Goal: Use online tool/utility: Utilize a website feature to perform a specific function

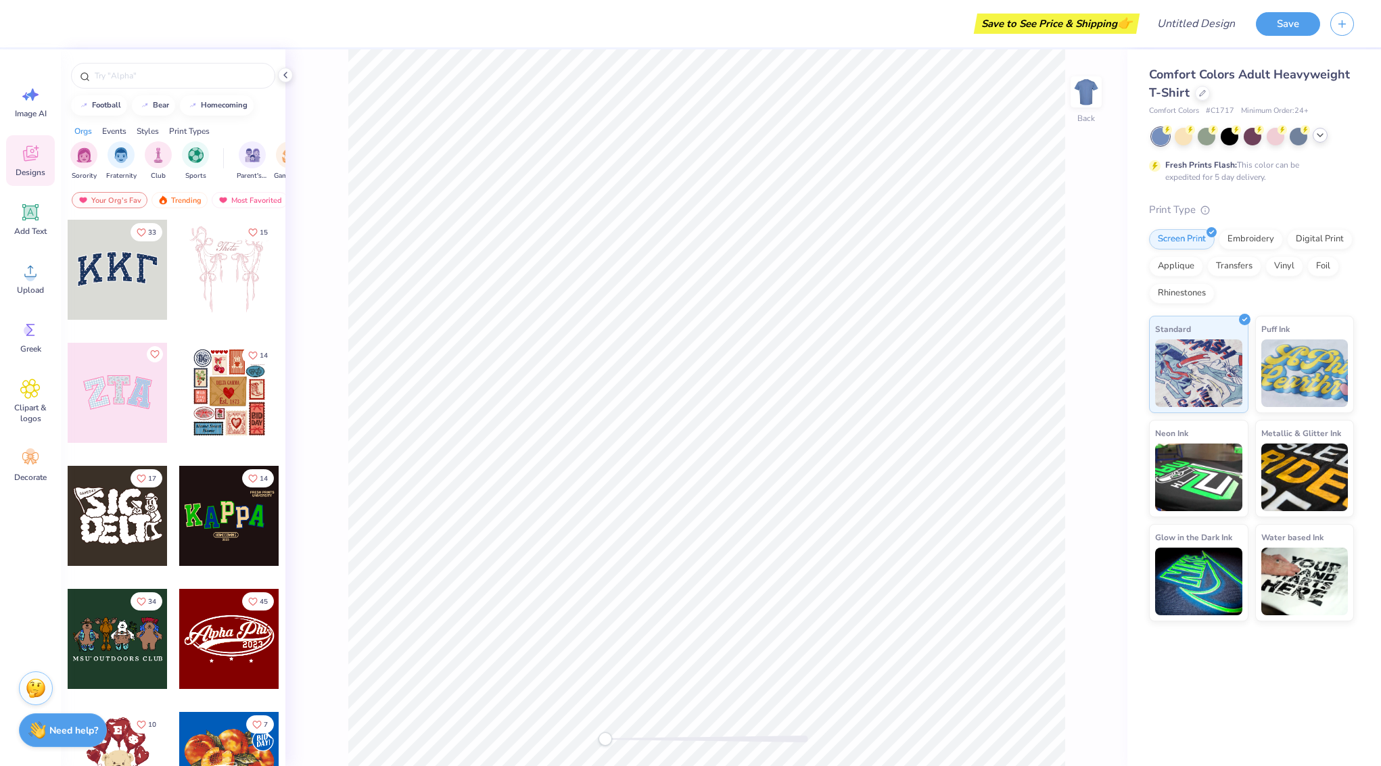
click at [1321, 134] on icon at bounding box center [1319, 135] width 11 height 11
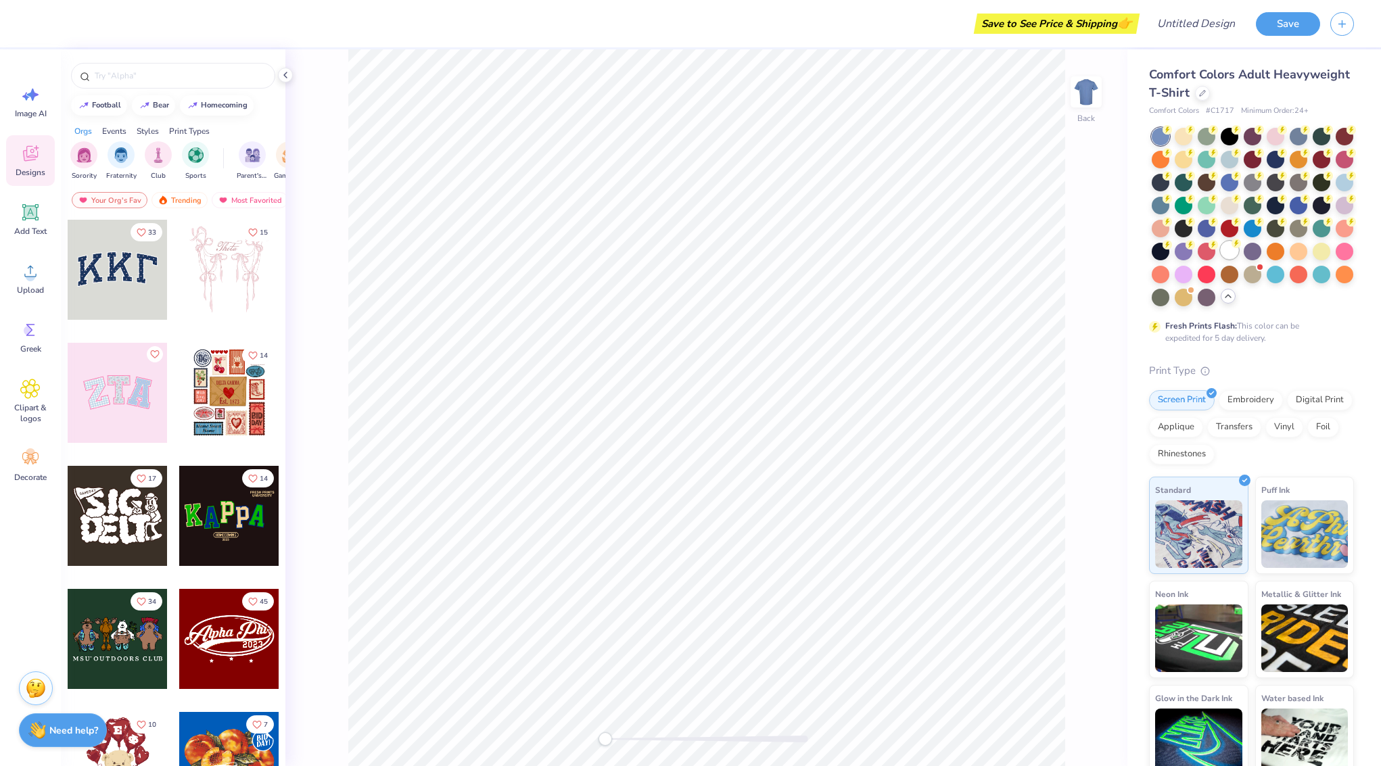
click at [1231, 243] on div at bounding box center [1229, 250] width 18 height 18
click at [166, 71] on input "text" at bounding box center [179, 76] width 173 height 14
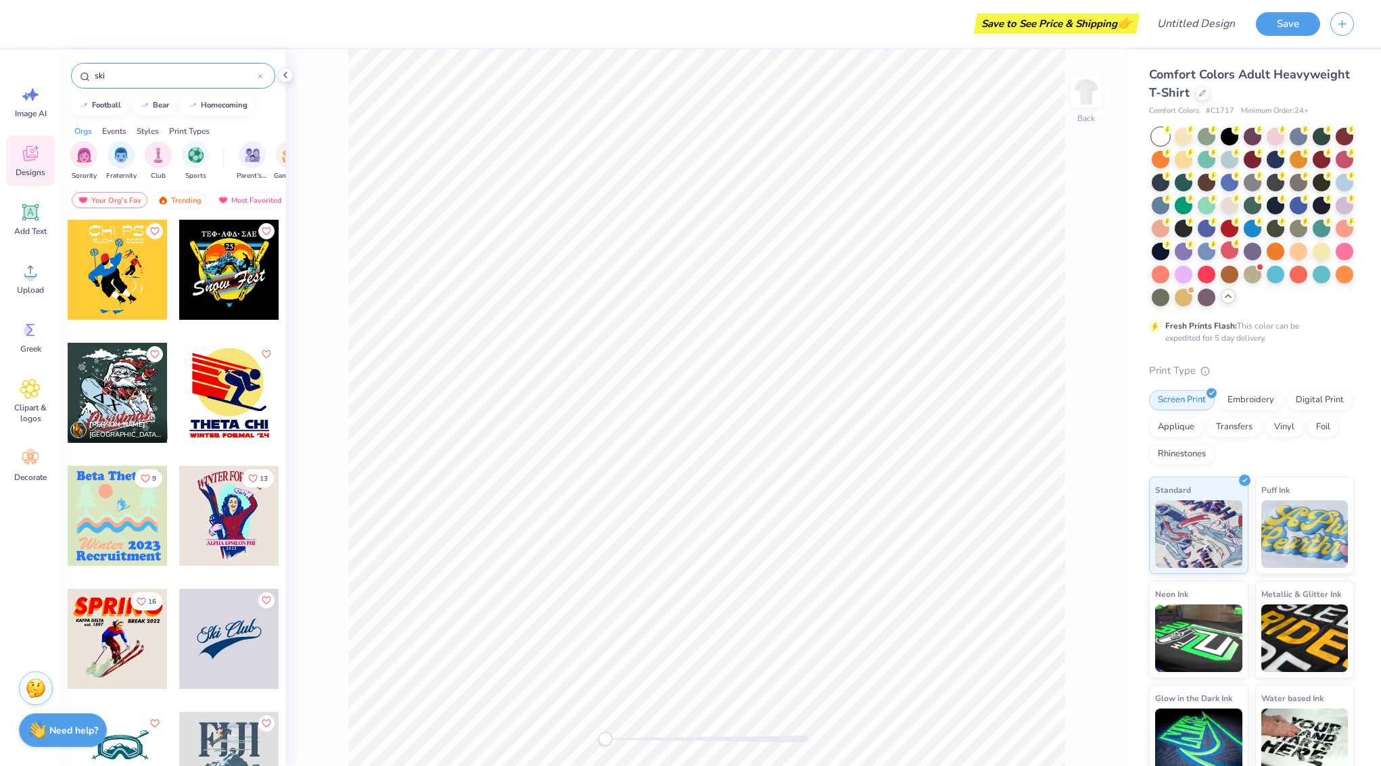
type input "ski"
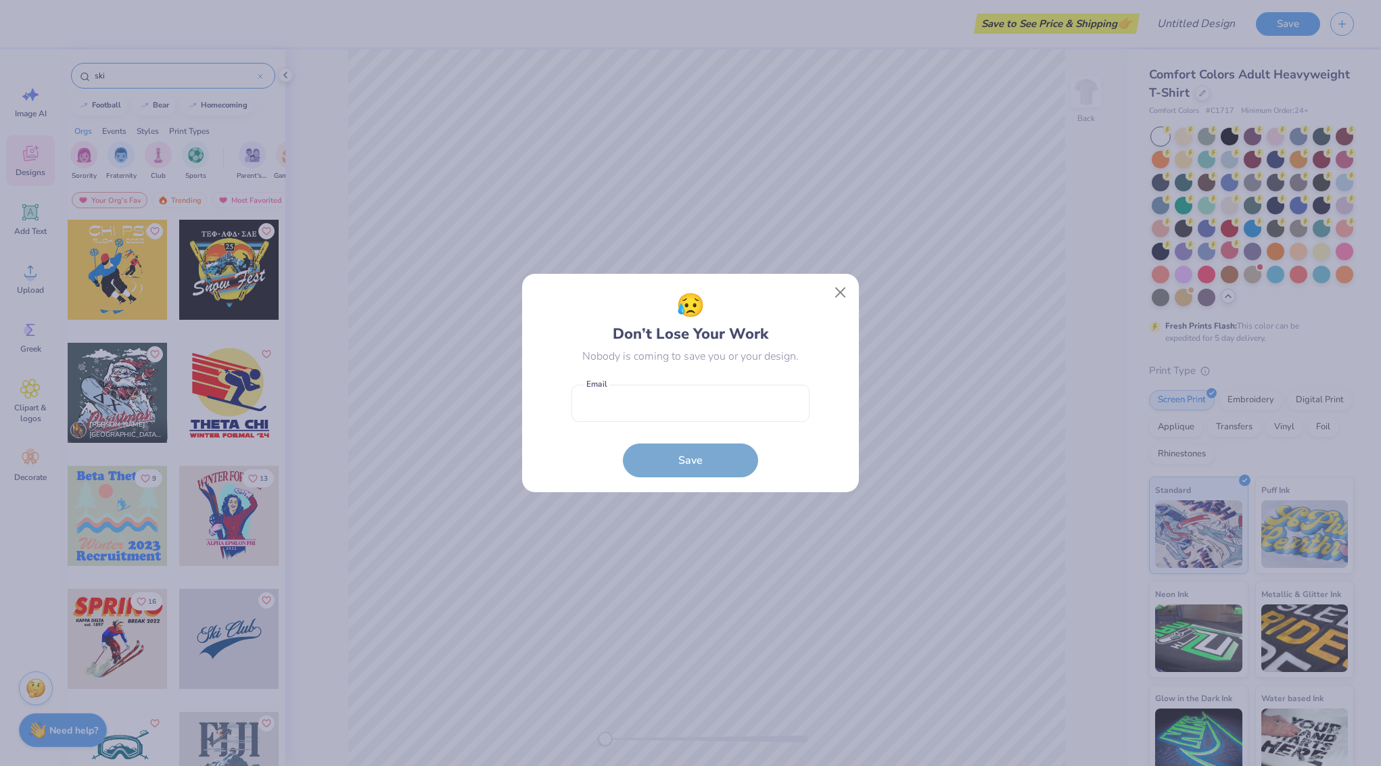
drag, startPoint x: 840, startPoint y: 293, endPoint x: 779, endPoint y: 289, distance: 61.7
click at [840, 293] on button "Close" at bounding box center [841, 293] width 26 height 26
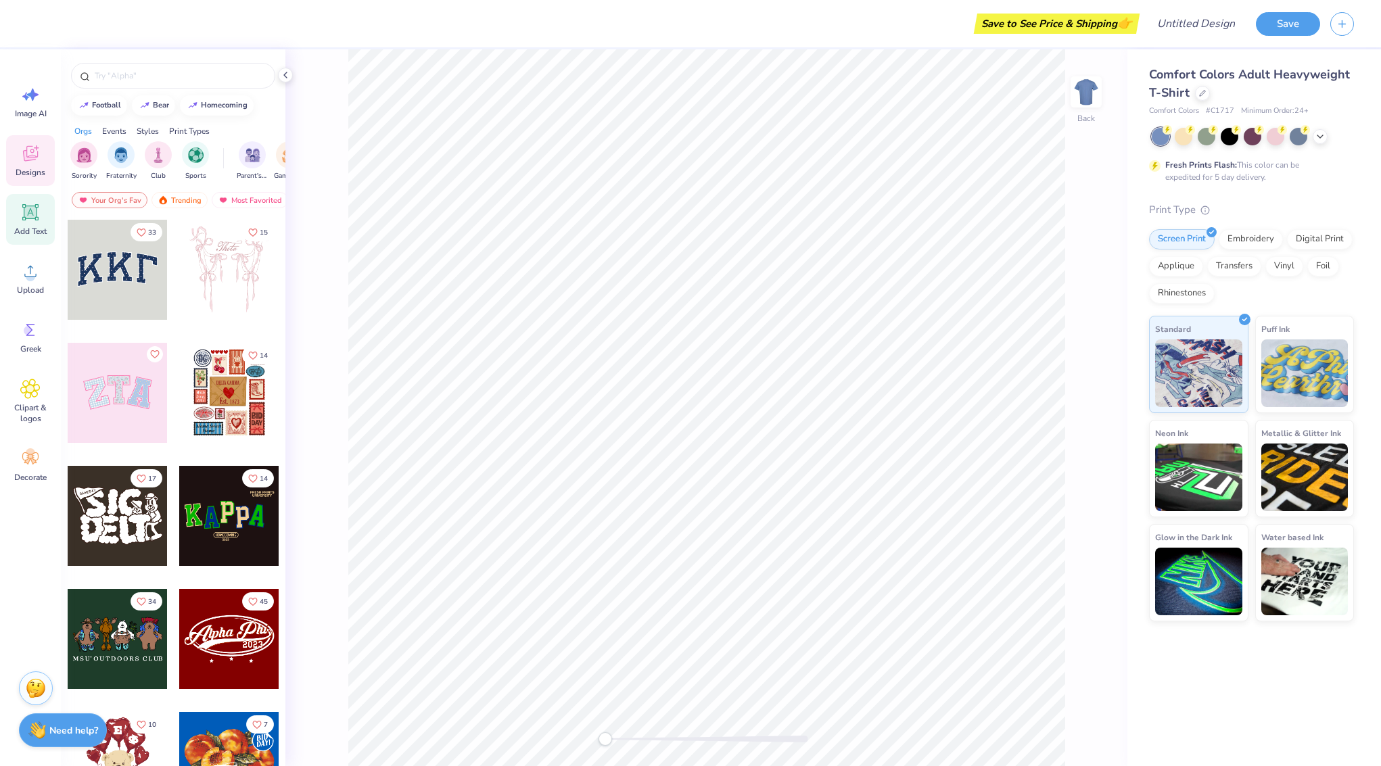
click at [37, 218] on icon at bounding box center [30, 212] width 20 height 20
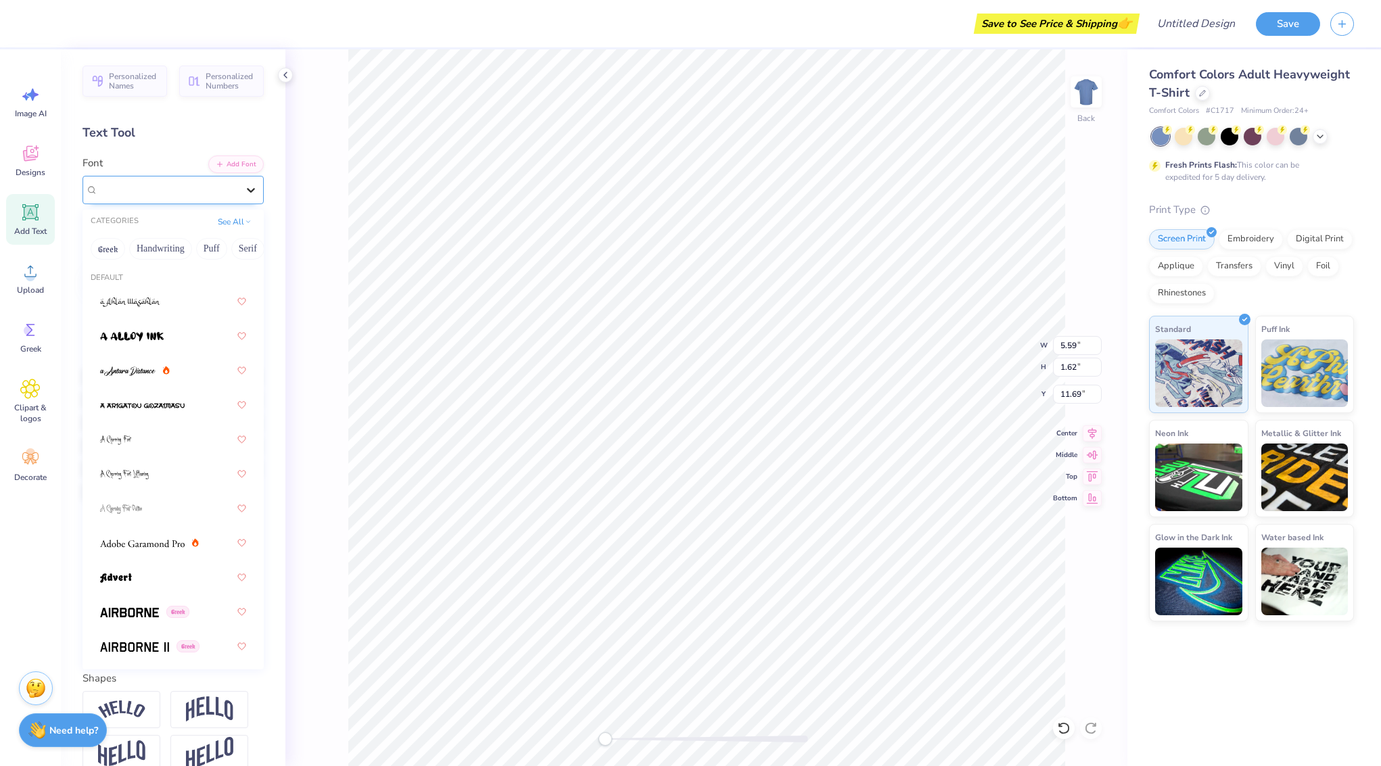
click at [250, 191] on icon at bounding box center [251, 190] width 8 height 5
click at [176, 249] on button "Retro" at bounding box center [172, 249] width 36 height 22
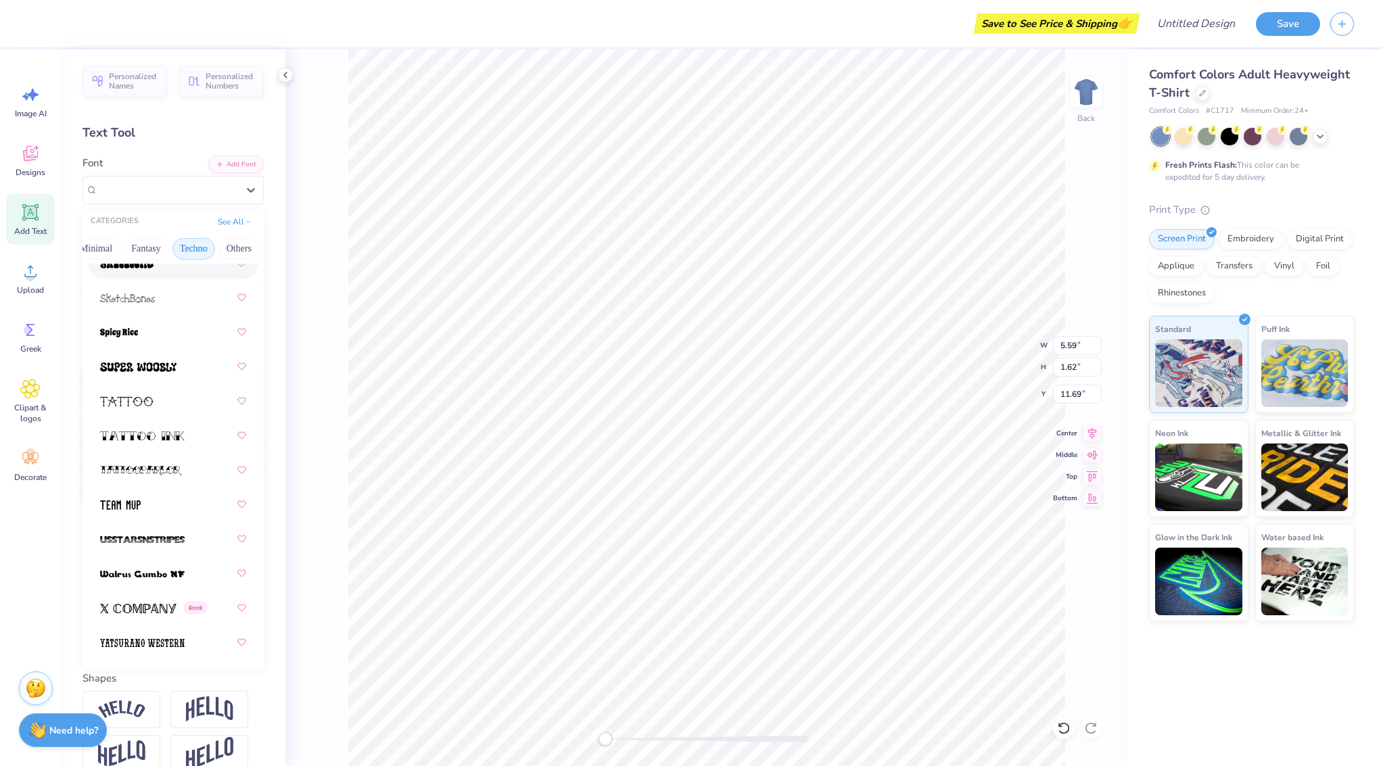
scroll to position [0, 398]
click at [191, 248] on button "Techno" at bounding box center [195, 249] width 43 height 22
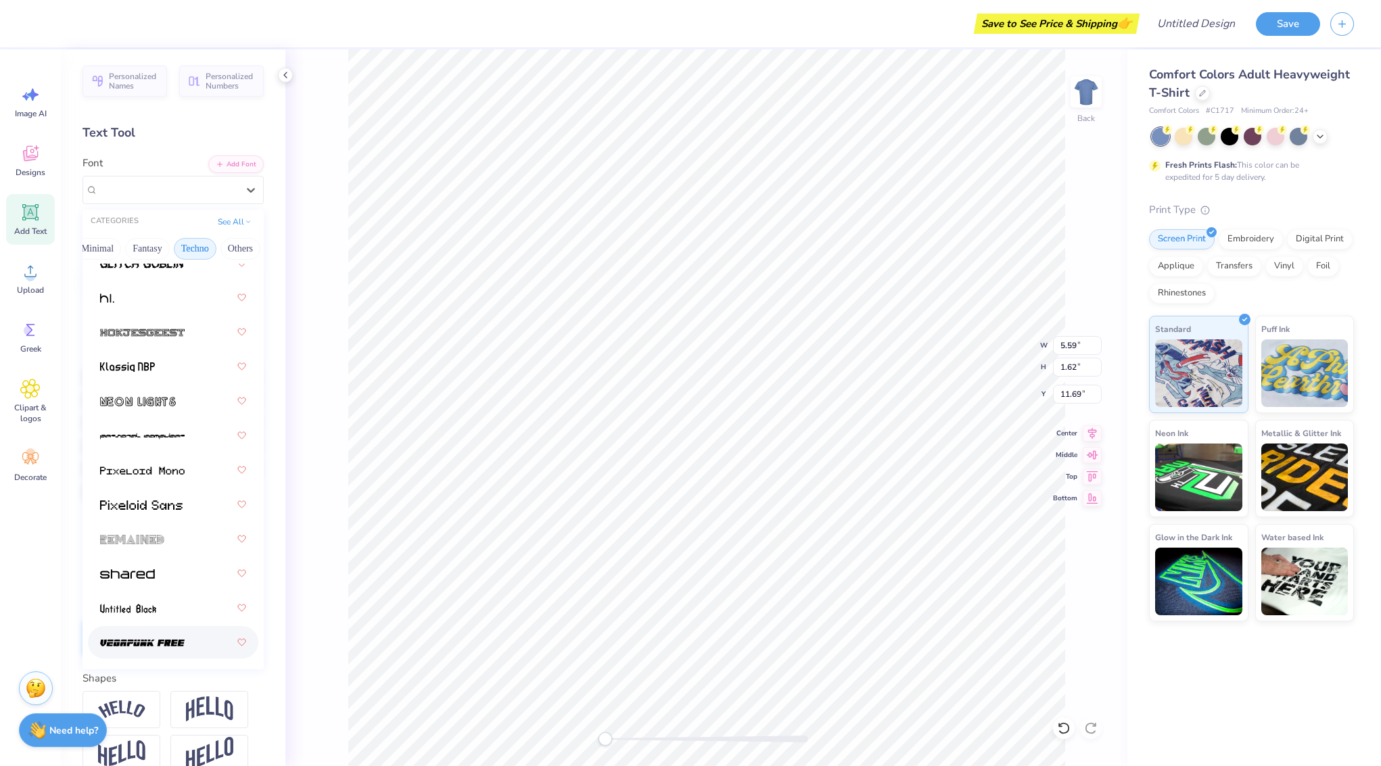
click at [157, 646] on img at bounding box center [142, 642] width 85 height 9
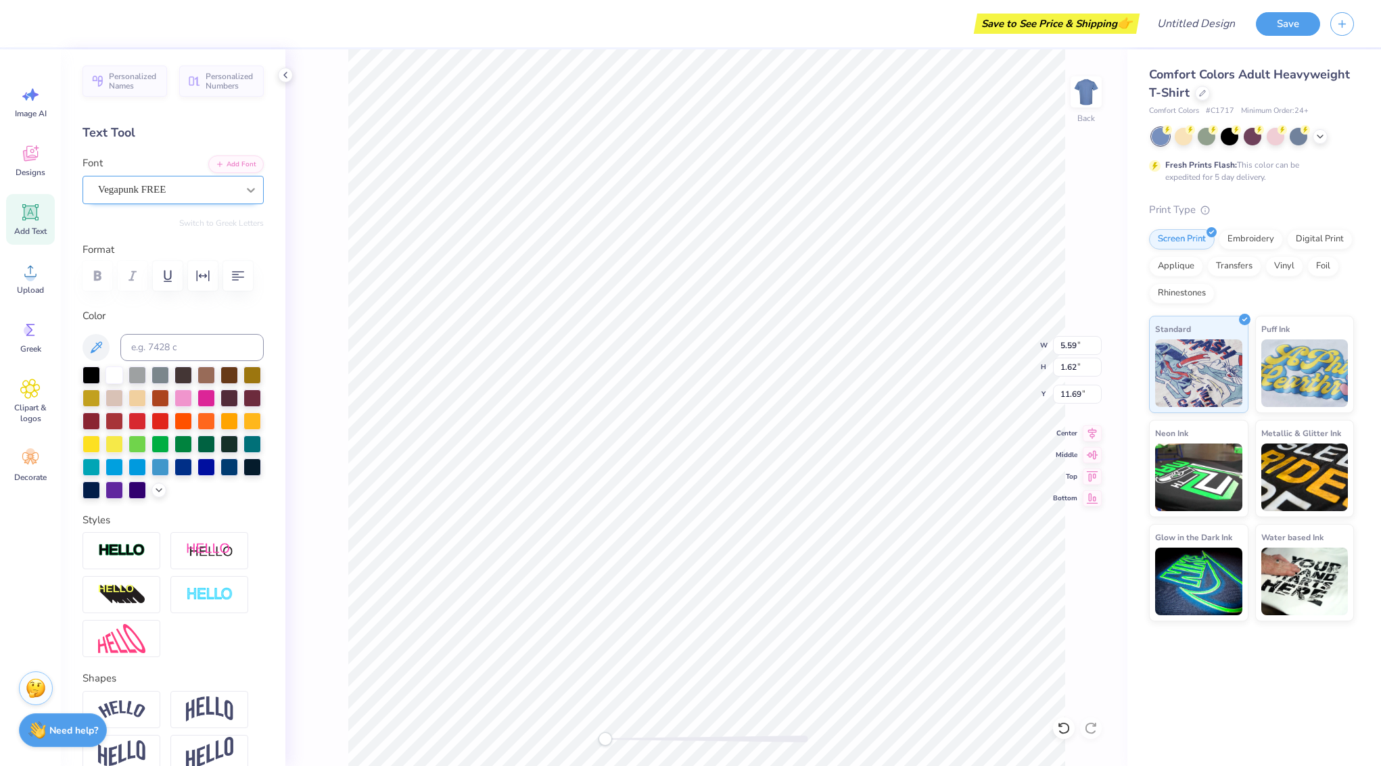
click at [254, 190] on icon at bounding box center [251, 190] width 14 height 14
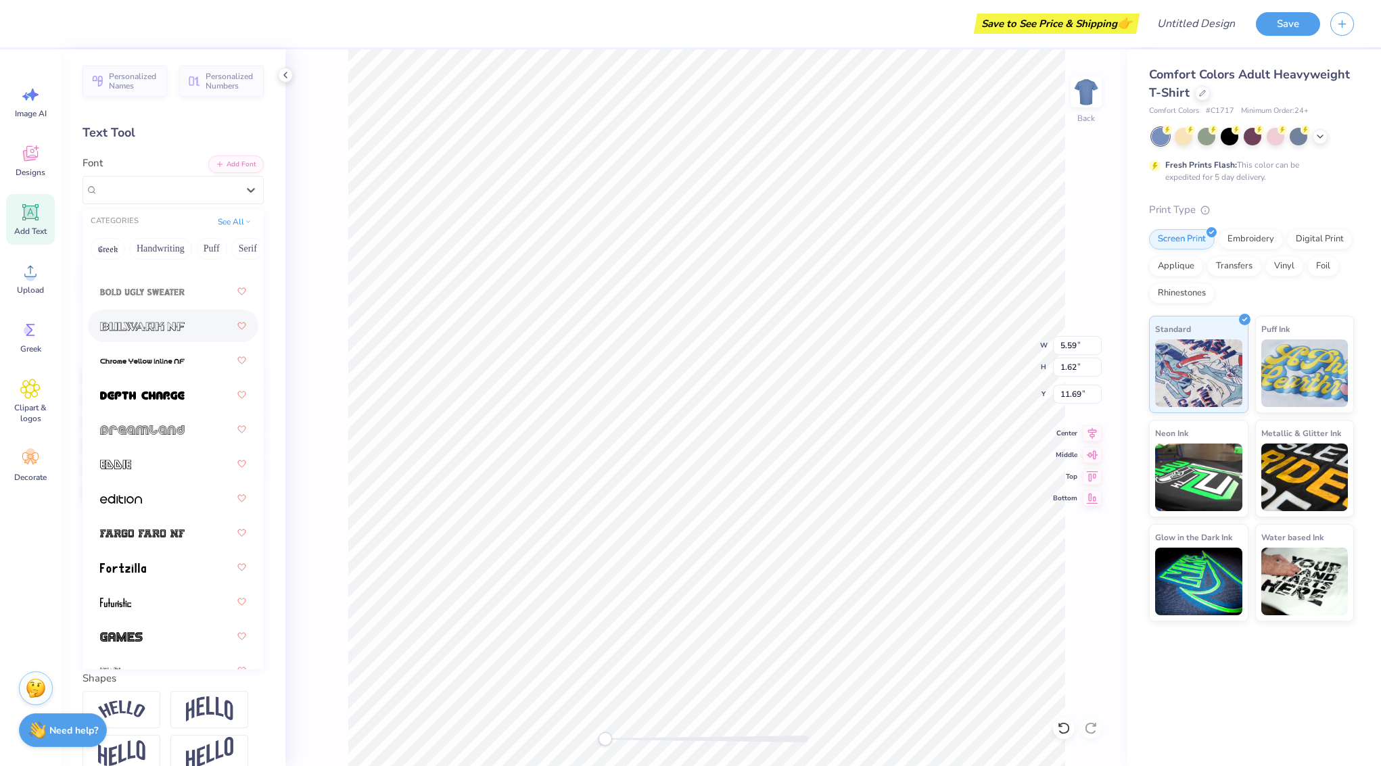
scroll to position [46, 0]
click at [143, 502] on div at bounding box center [173, 497] width 146 height 24
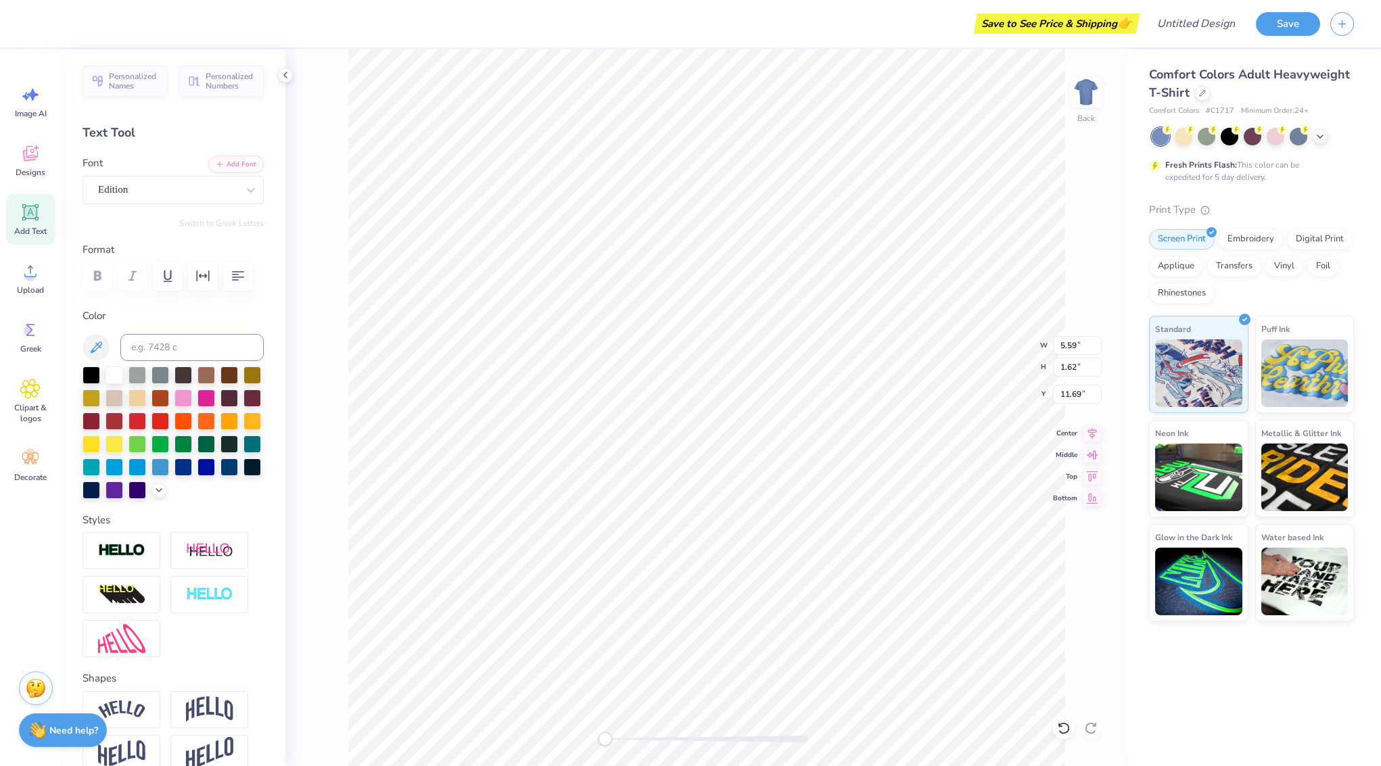
type textarea "T"
type textarea "snowtoppers"
click at [185, 242] on label "Format" at bounding box center [172, 250] width 181 height 16
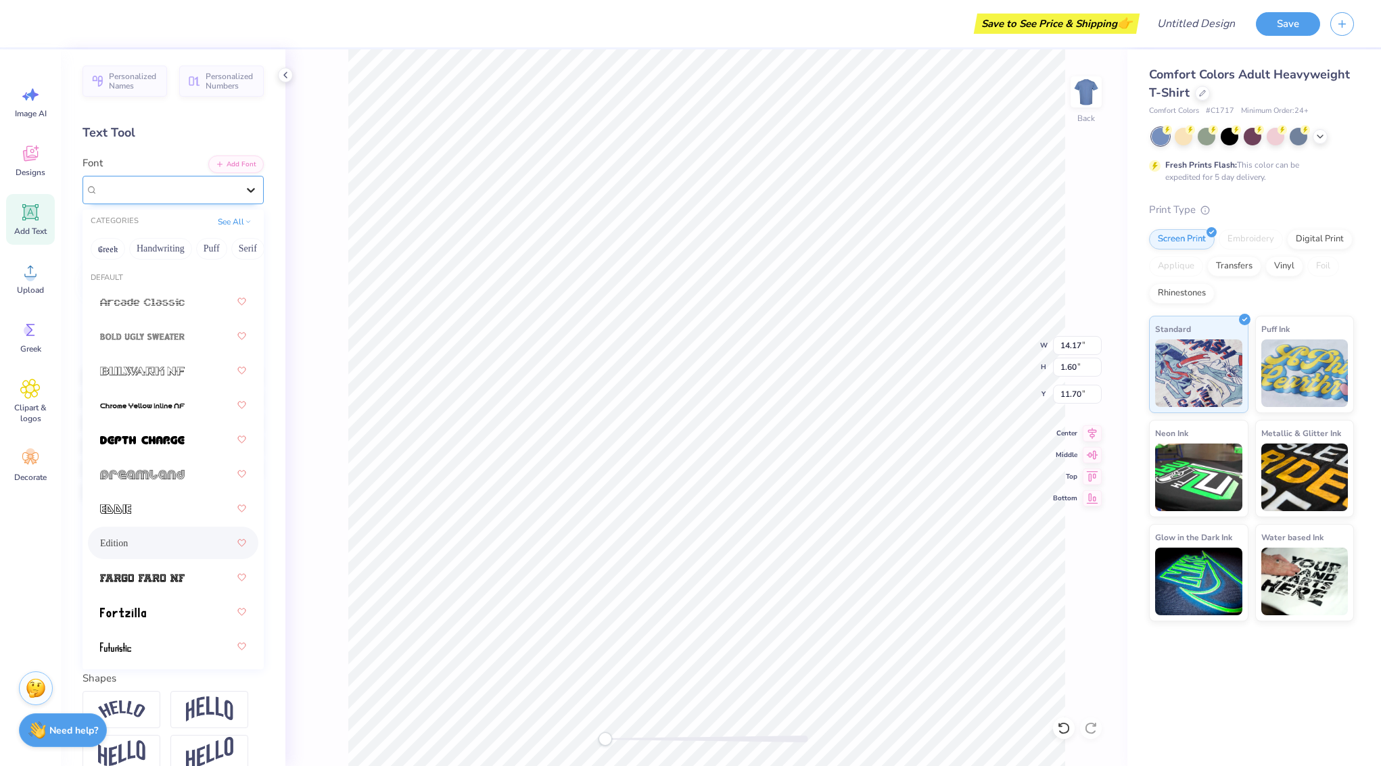
click at [256, 191] on icon at bounding box center [251, 190] width 14 height 14
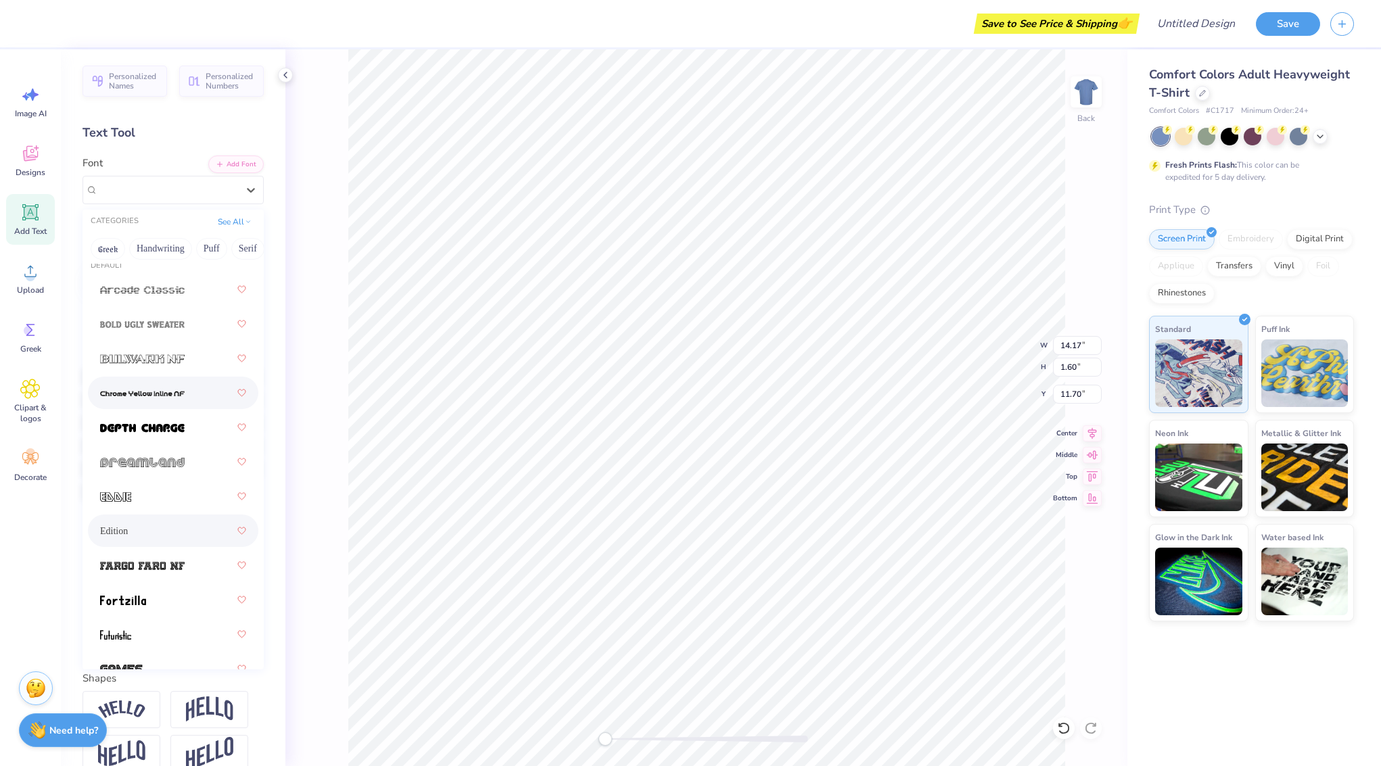
click at [145, 400] on span at bounding box center [142, 393] width 85 height 14
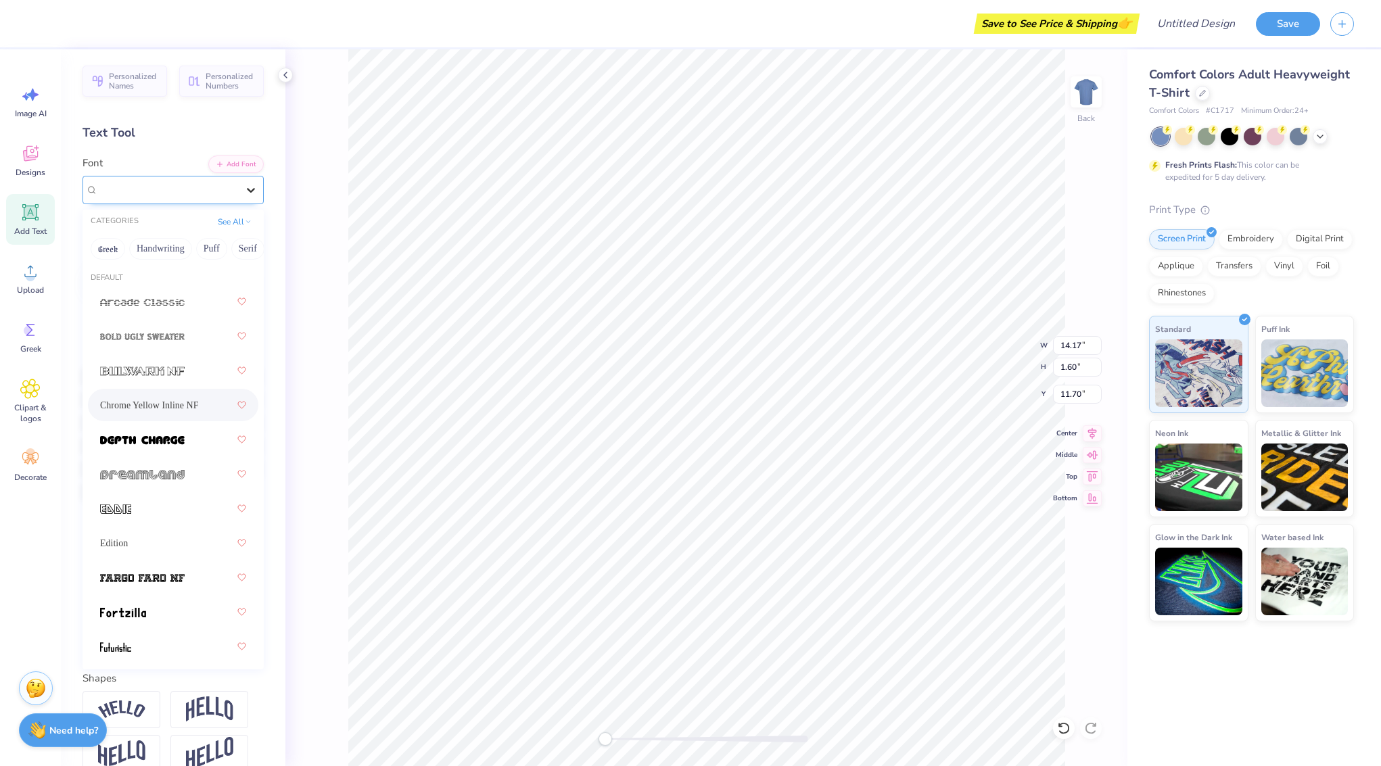
click at [243, 193] on div at bounding box center [251, 190] width 24 height 24
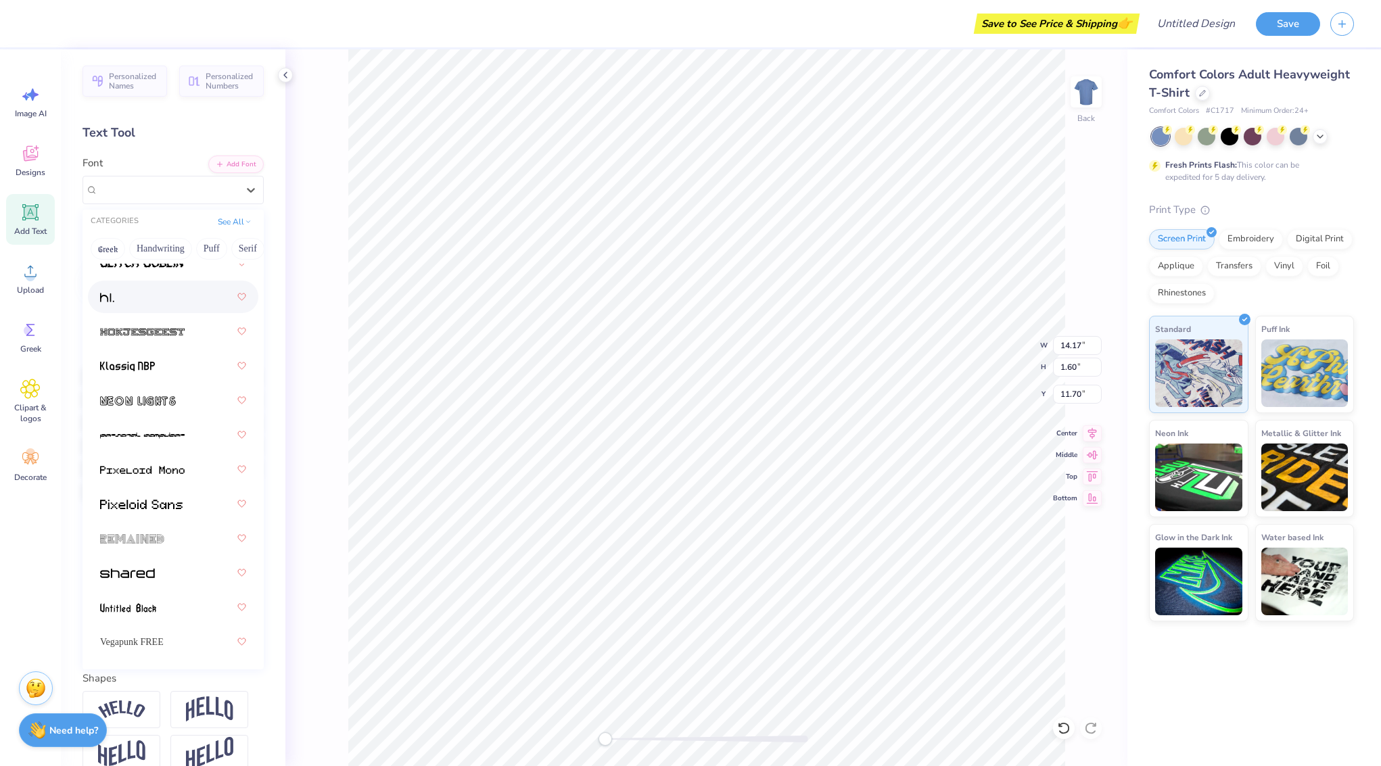
scroll to position [487, 0]
click at [168, 435] on img at bounding box center [142, 435] width 85 height 9
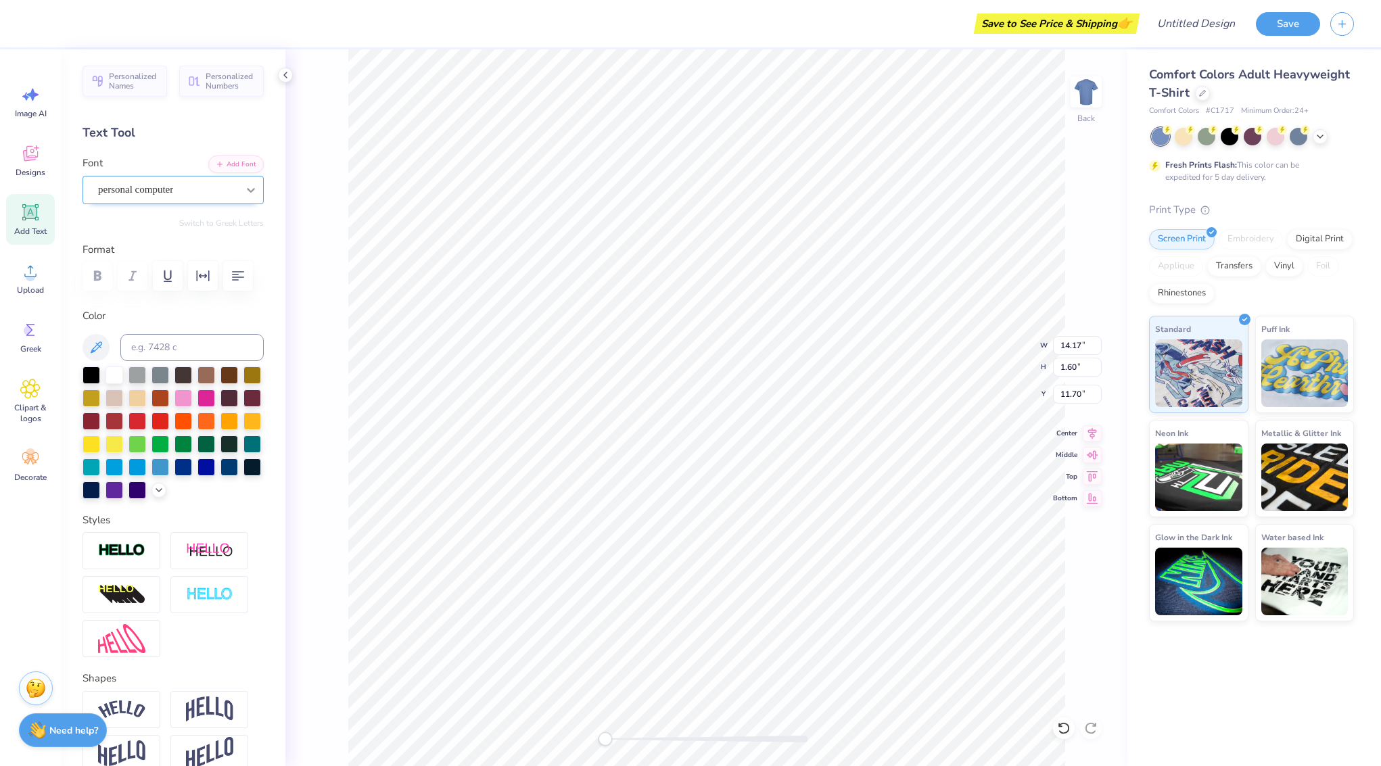
click at [247, 190] on icon at bounding box center [251, 190] width 14 height 14
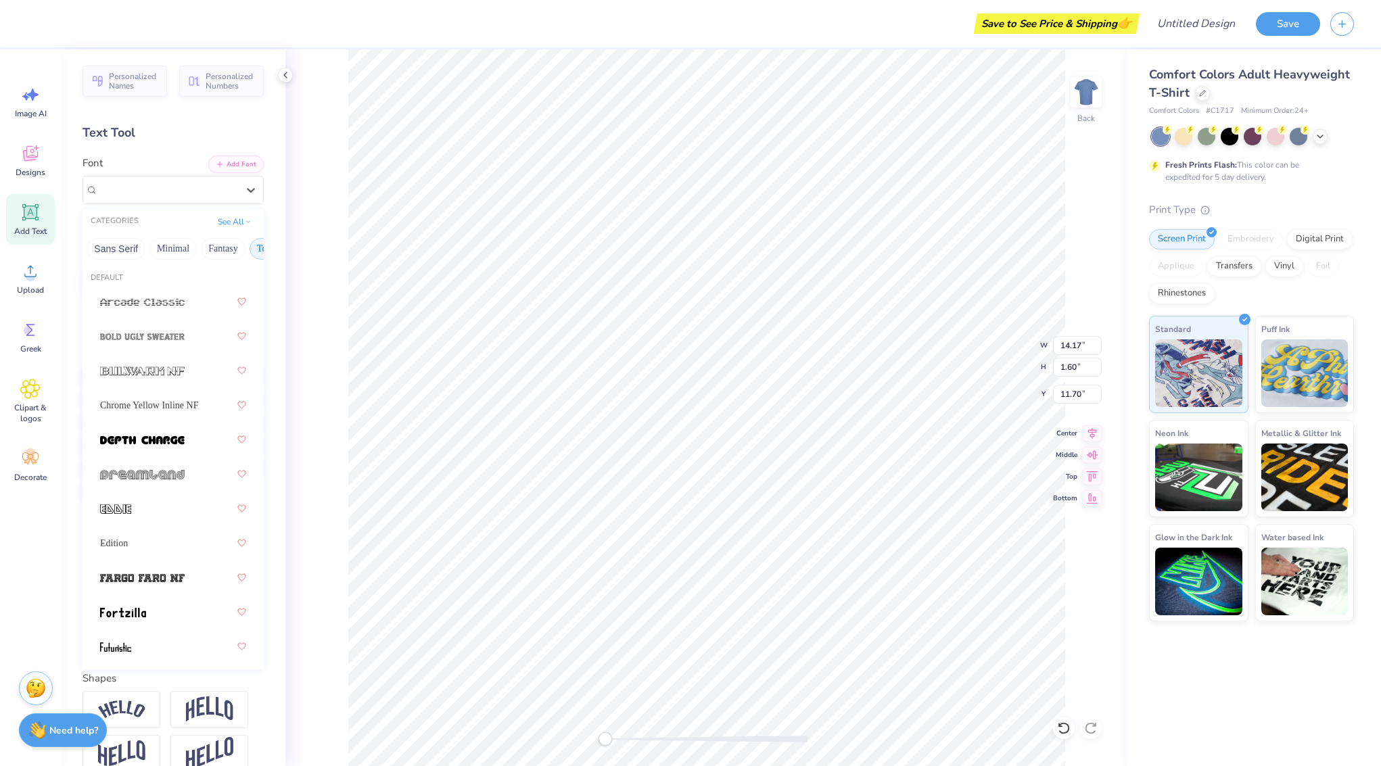
scroll to position [0, 340]
click at [158, 251] on button "Minimal" at bounding box center [155, 249] width 47 height 22
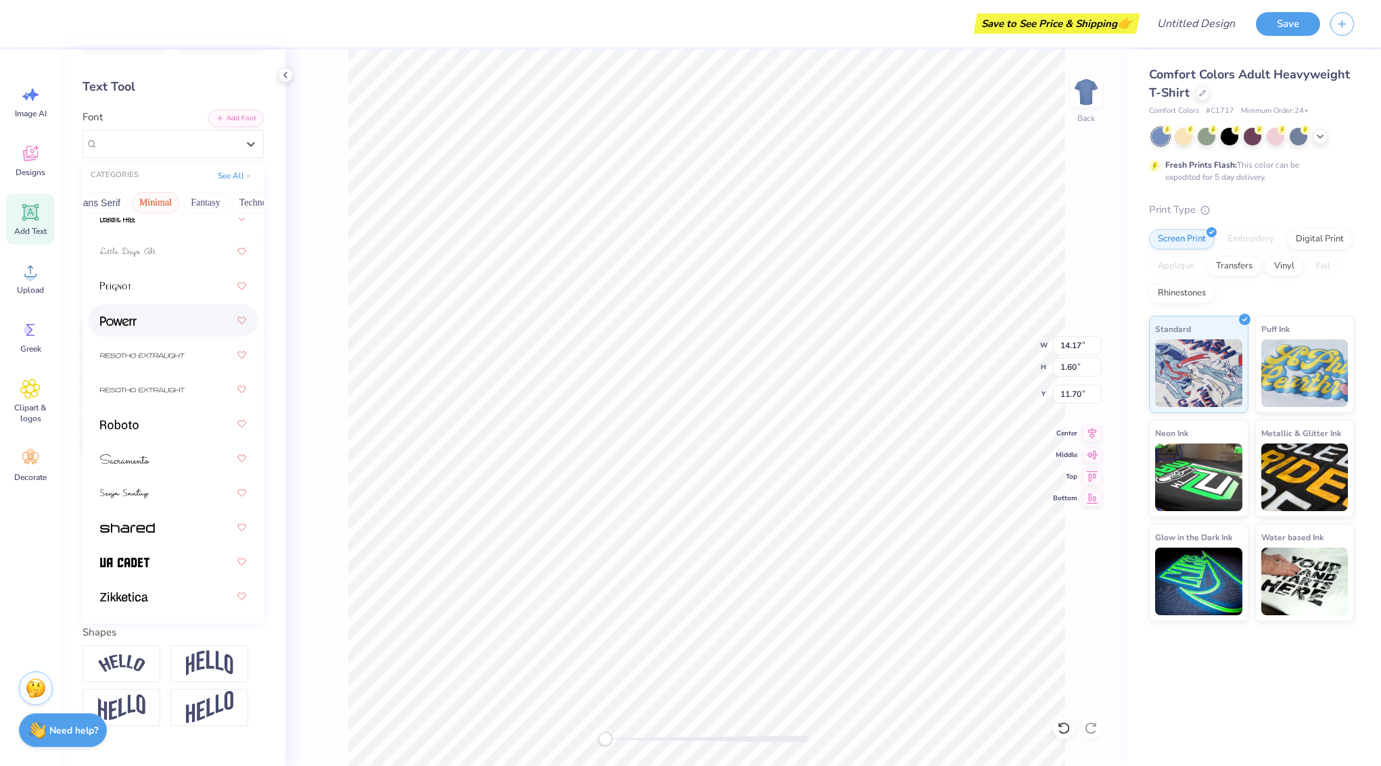
scroll to position [49, 0]
click at [139, 520] on span at bounding box center [127, 524] width 55 height 14
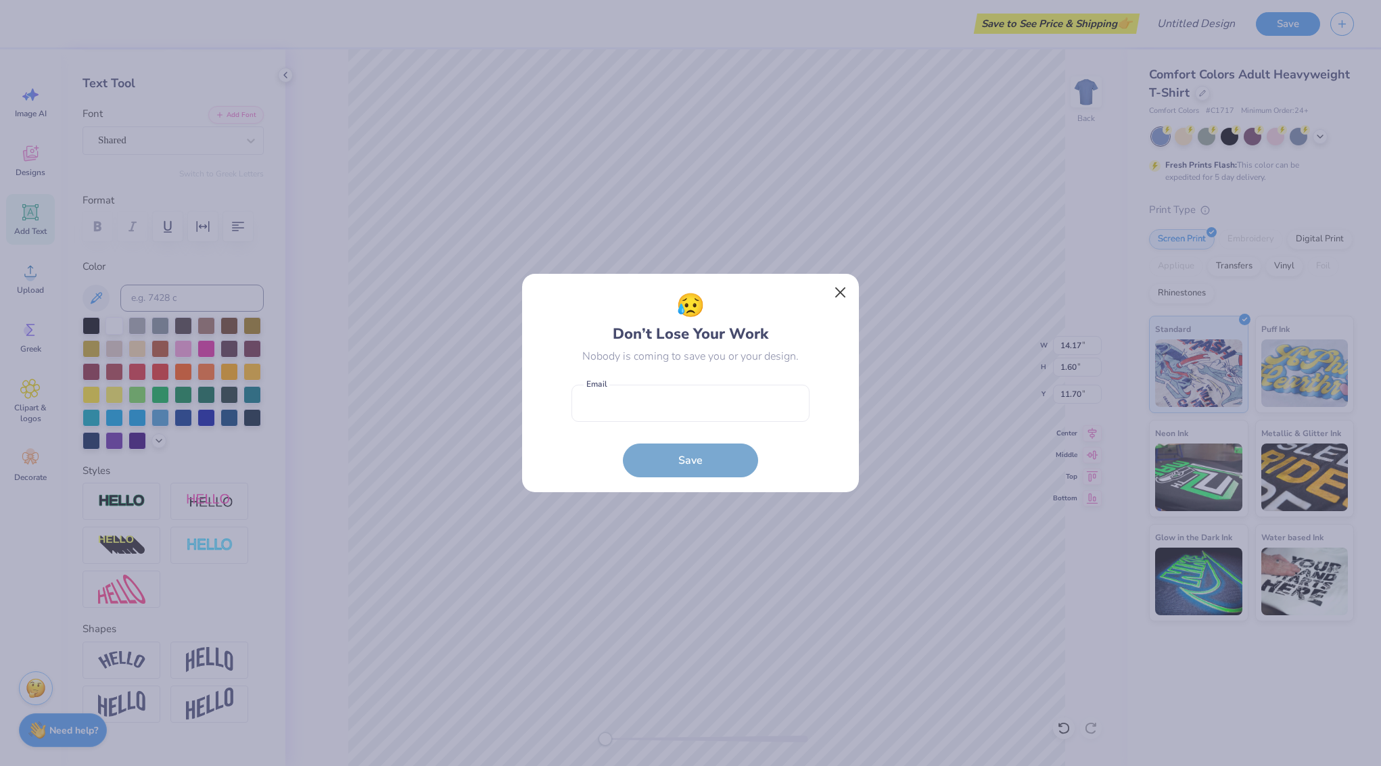
click at [834, 293] on button "Close" at bounding box center [841, 293] width 26 height 26
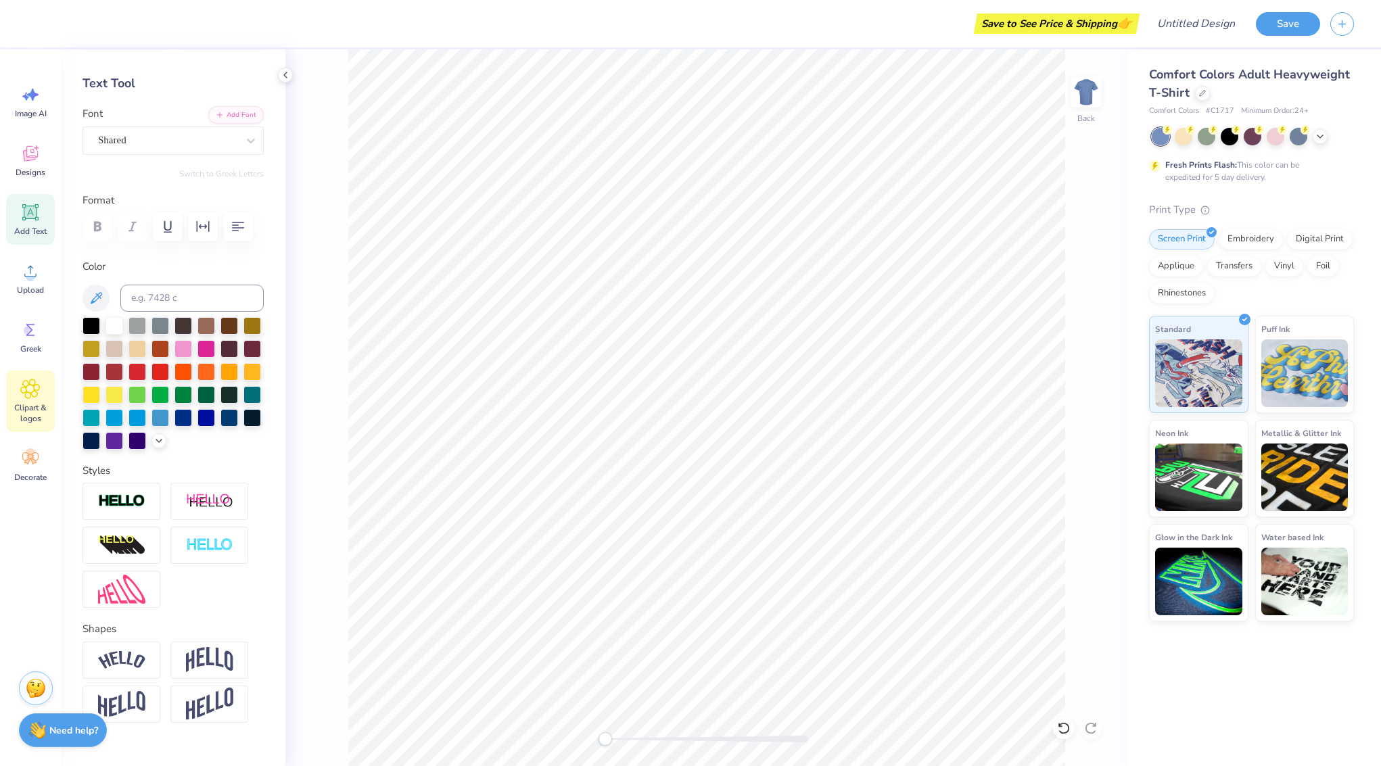
click at [35, 392] on icon at bounding box center [30, 389] width 20 height 20
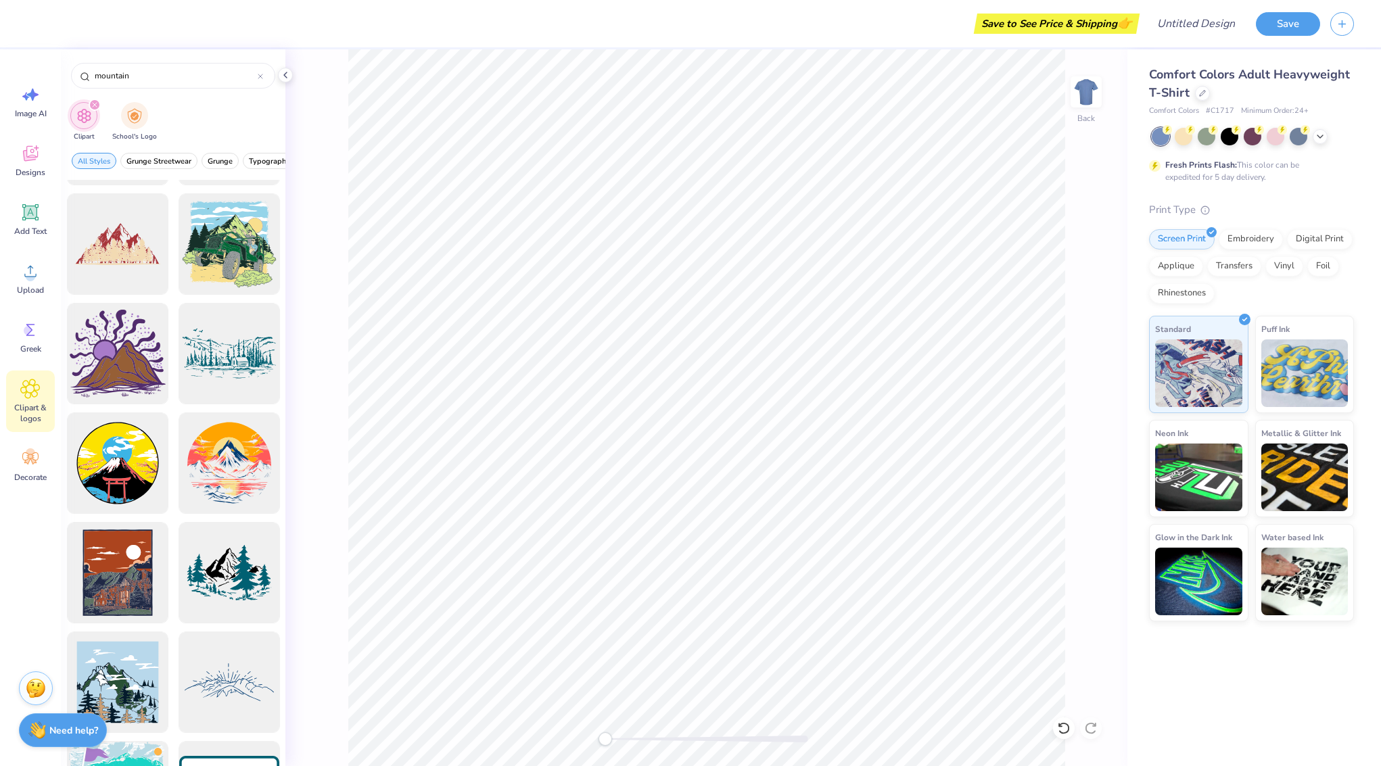
scroll to position [448, 0]
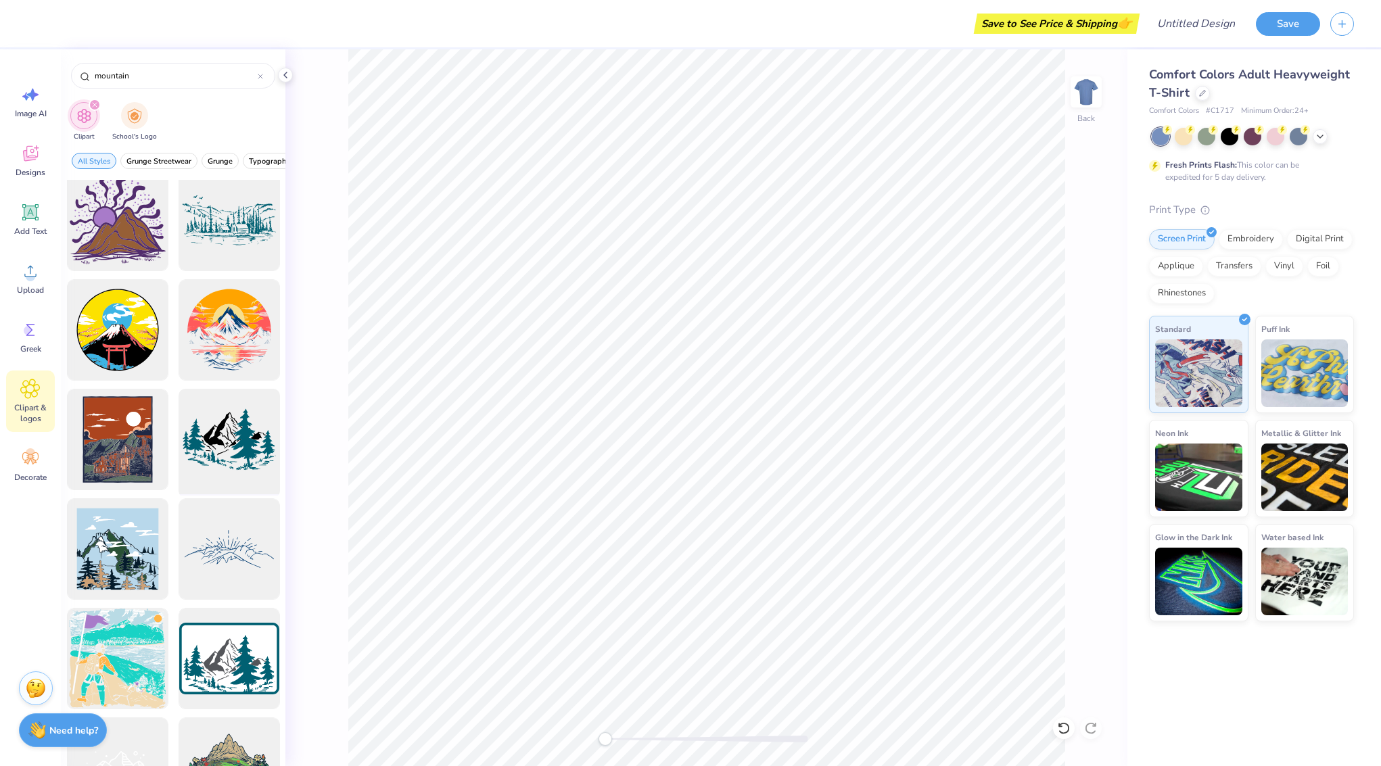
click at [222, 435] on div at bounding box center [229, 440] width 112 height 112
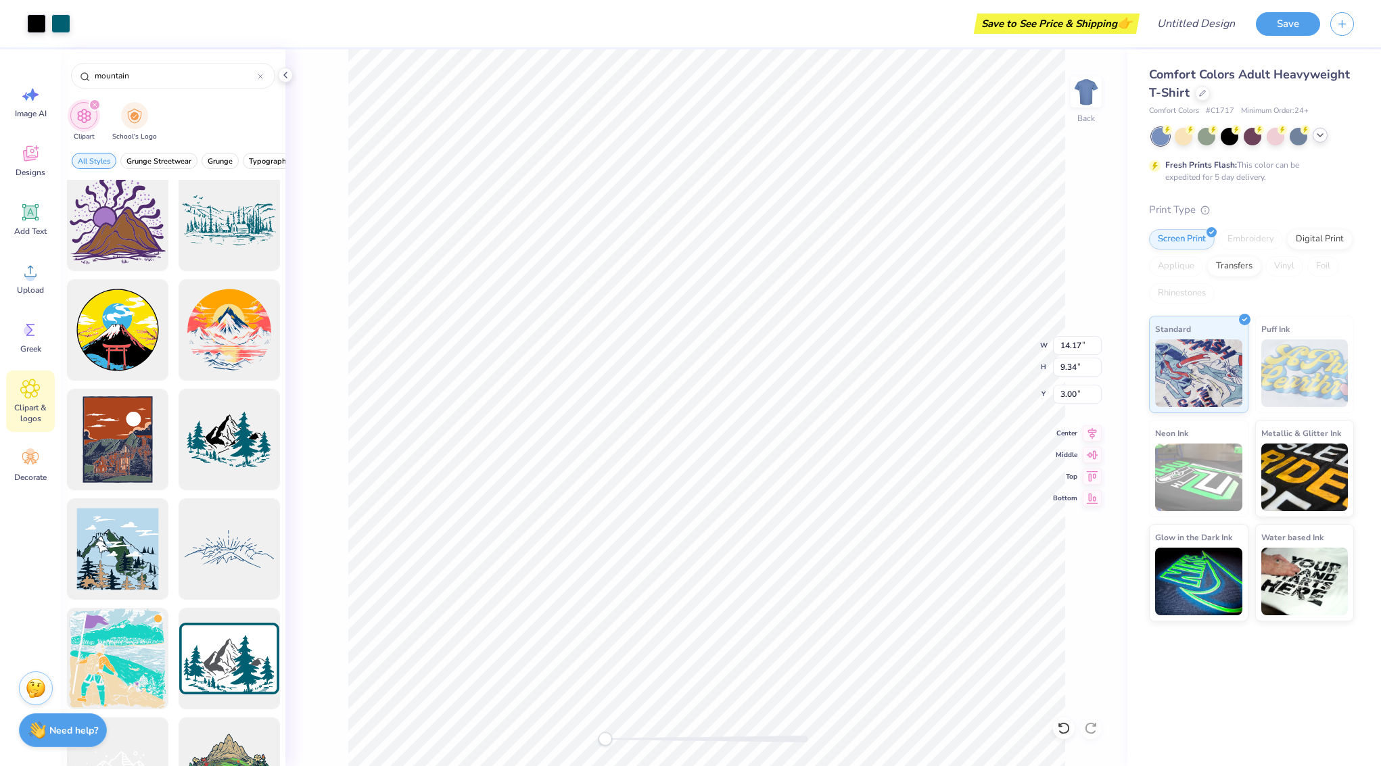
click at [1316, 137] on icon at bounding box center [1319, 135] width 11 height 11
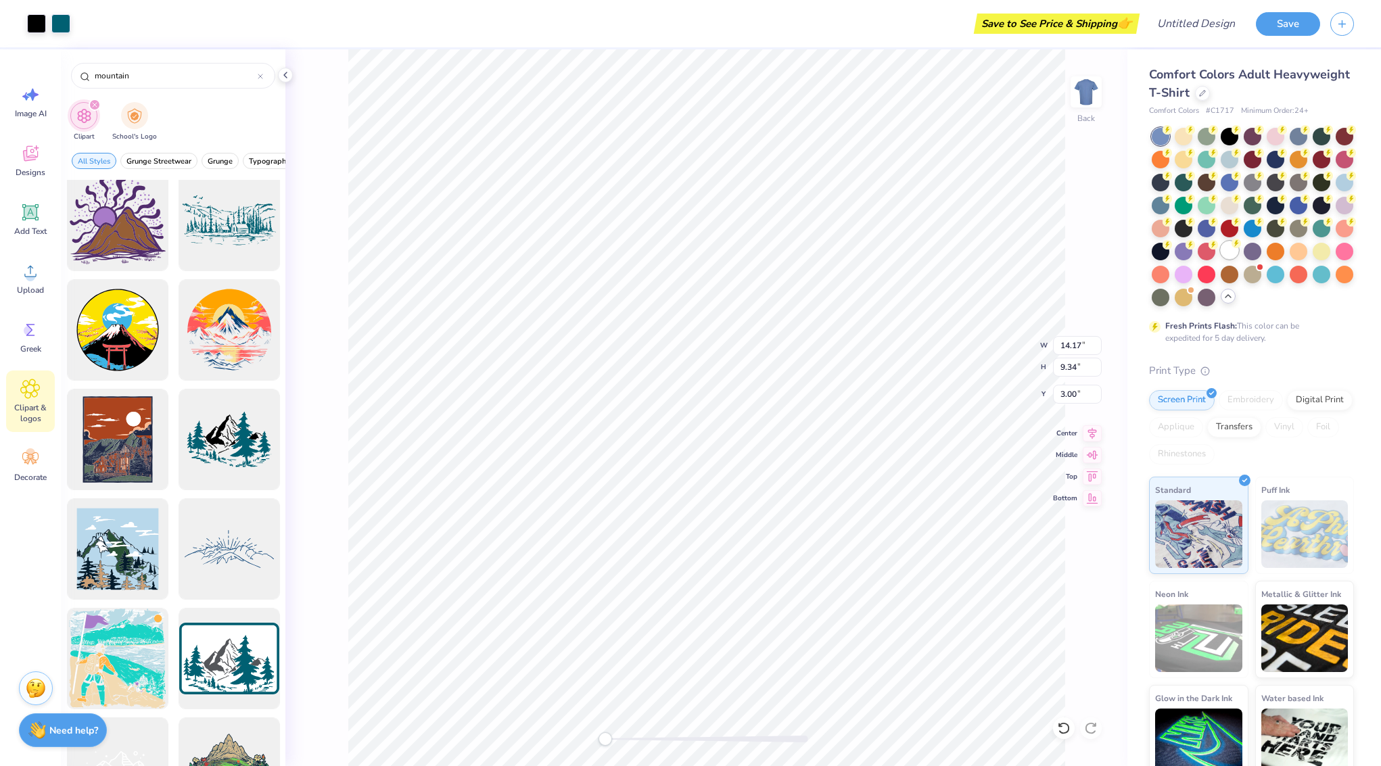
click at [1231, 247] on div at bounding box center [1229, 250] width 18 height 18
drag, startPoint x: 615, startPoint y: 738, endPoint x: 630, endPoint y: 732, distance: 15.8
click at [629, 736] on div "Accessibility label" at bounding box center [630, 739] width 14 height 14
drag, startPoint x: 148, startPoint y: 74, endPoint x: 31, endPoint y: 75, distance: 117.0
click at [31, 75] on div "Art colors Save to See Price & Shipping 👉 Design Title Save Image AI Designs Ad…" at bounding box center [690, 383] width 1381 height 766
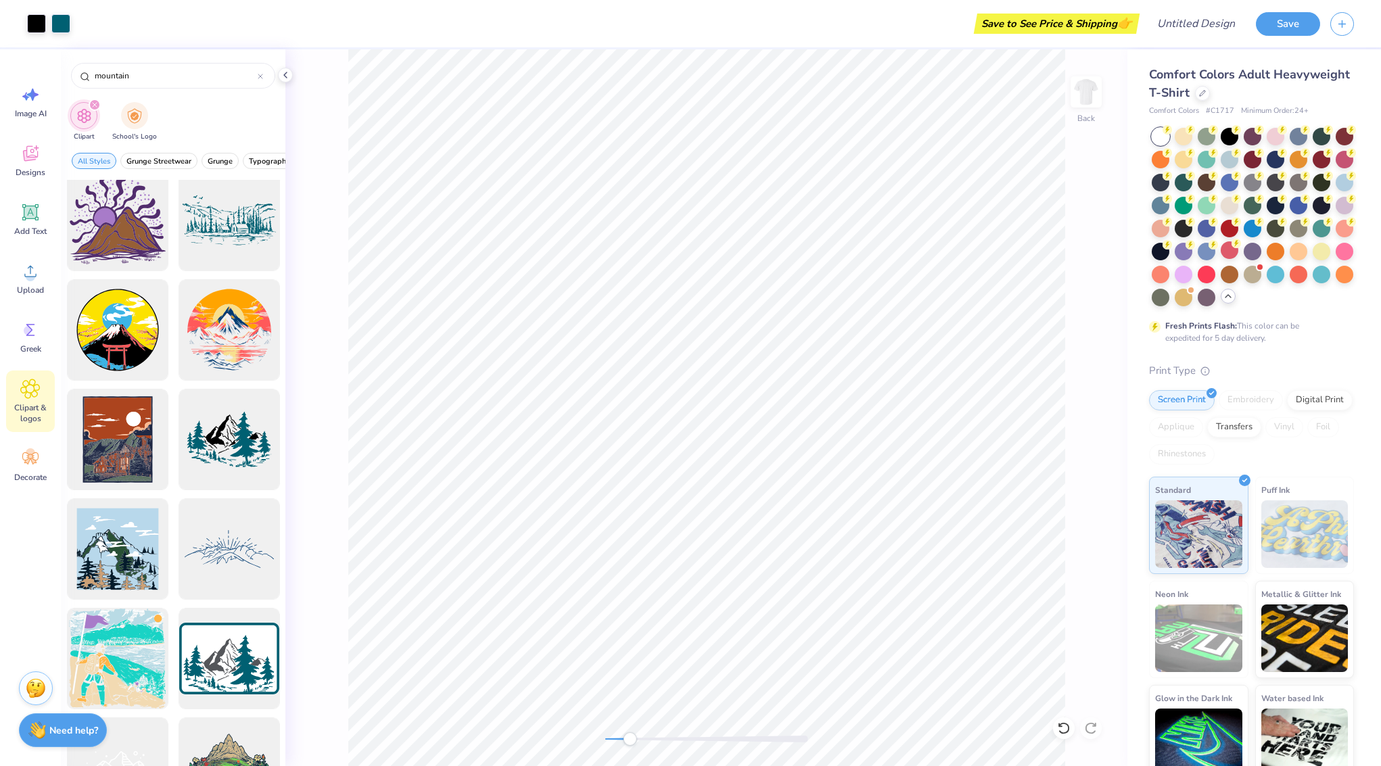
type input "F"
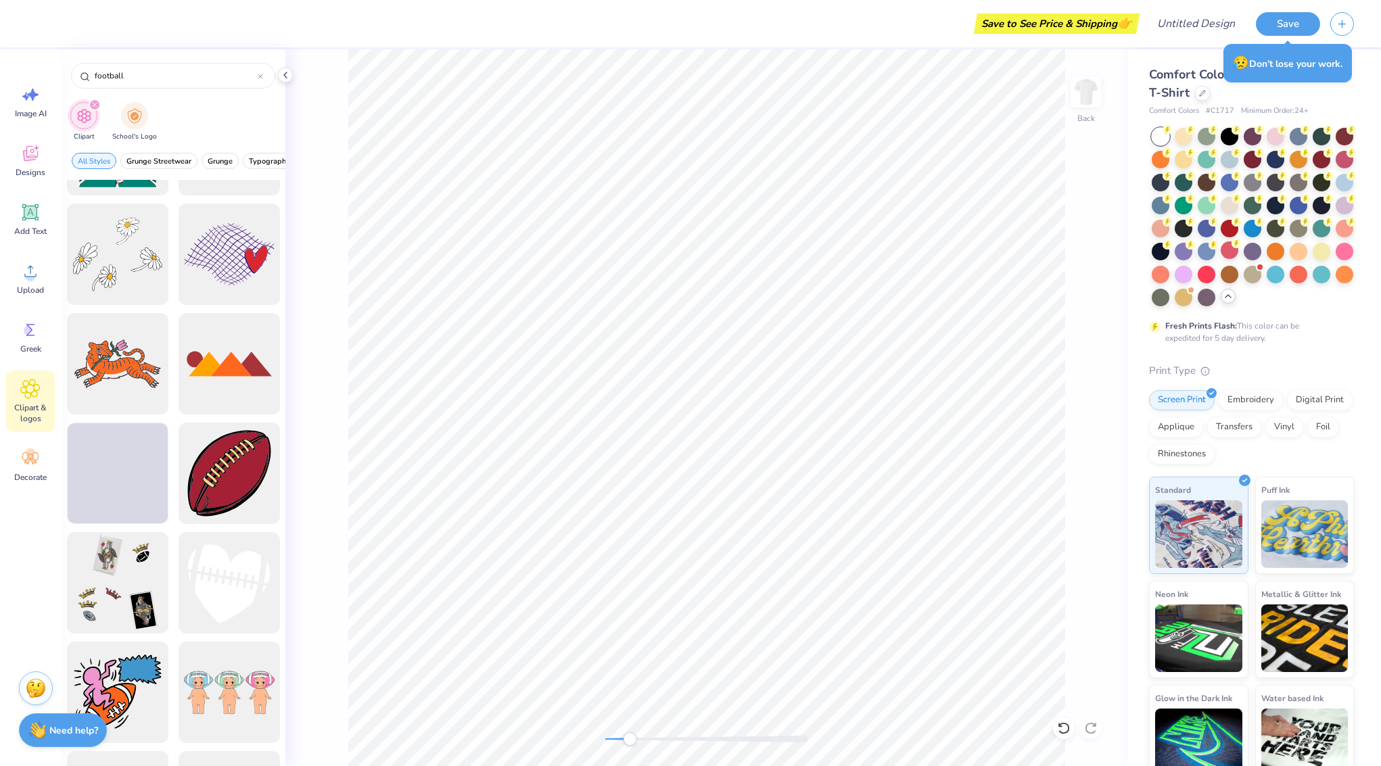
scroll to position [14433, 0]
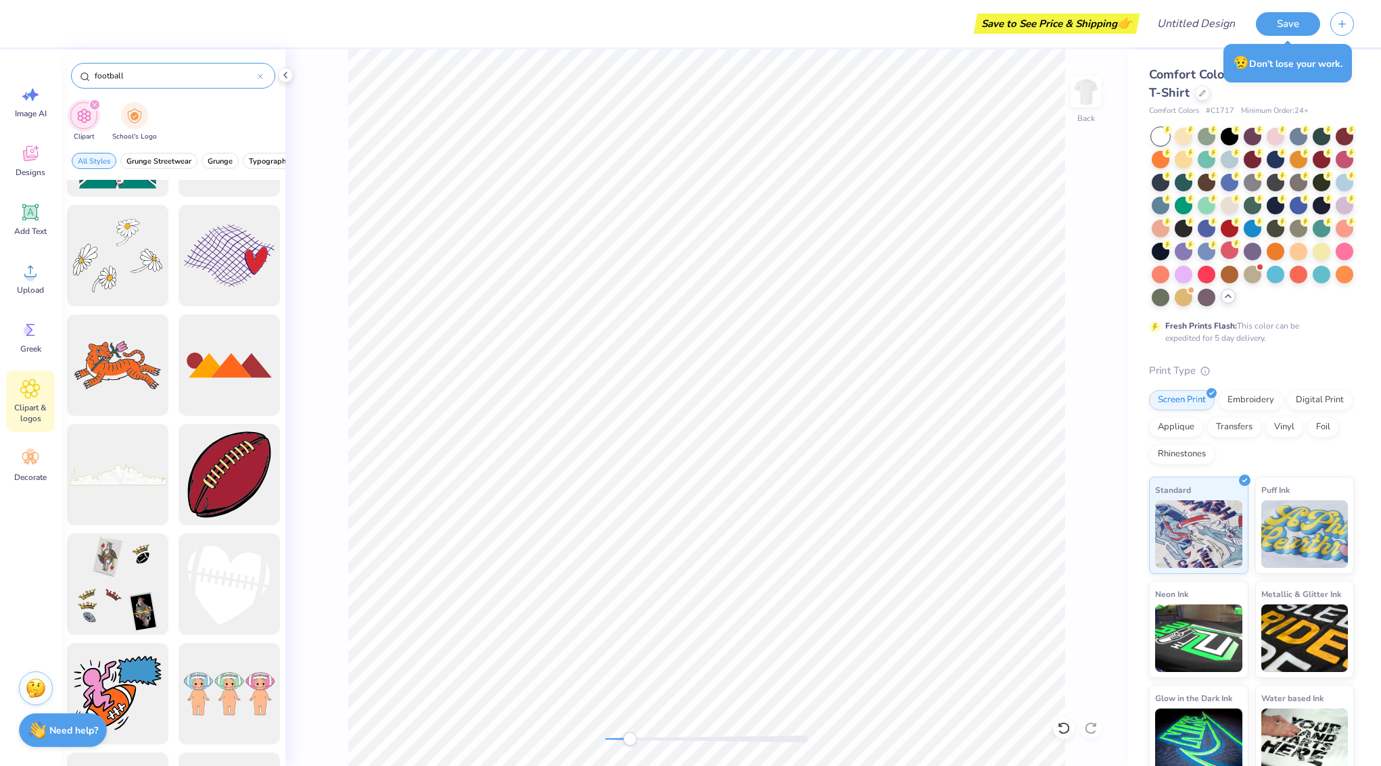
click at [139, 78] on input "football" at bounding box center [175, 76] width 164 height 14
type input "football ball"
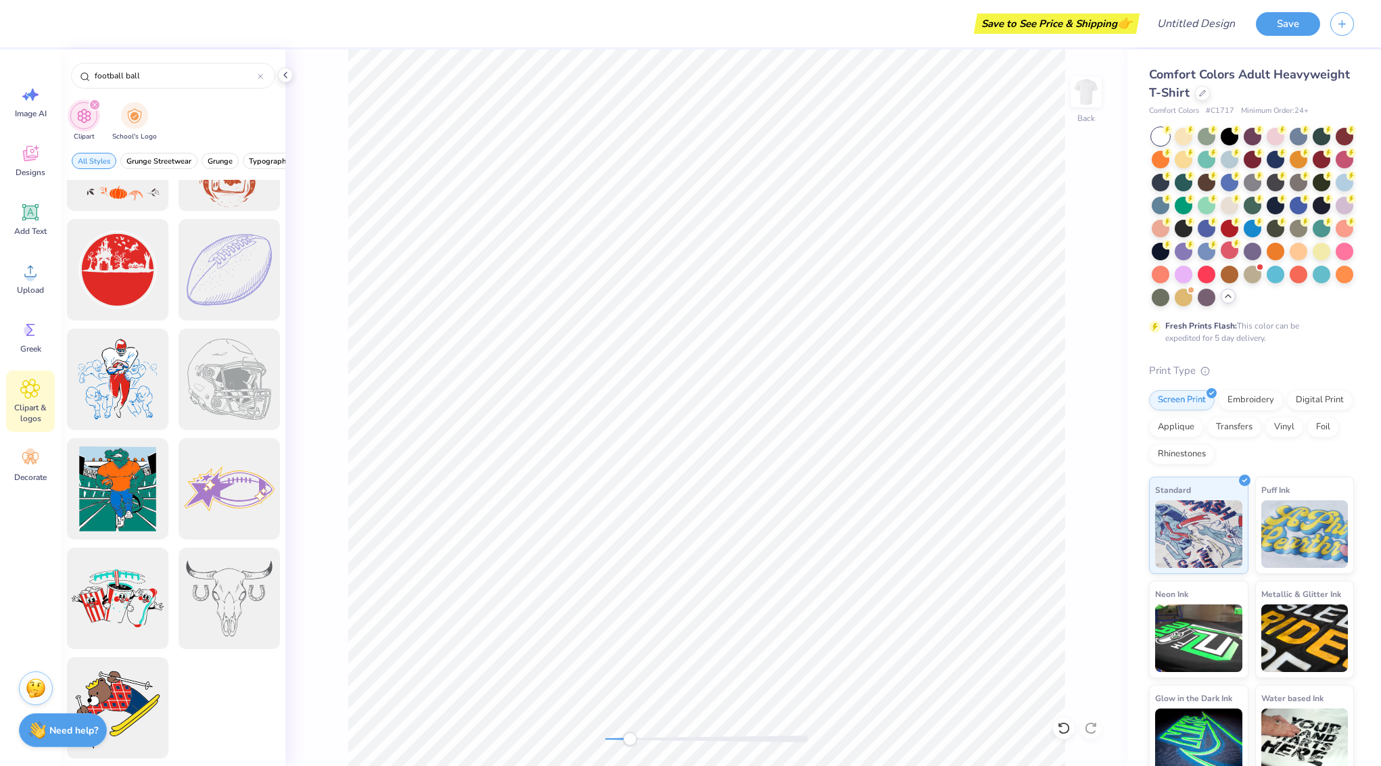
scroll to position [5218, 0]
